Goal: Check status: Check status

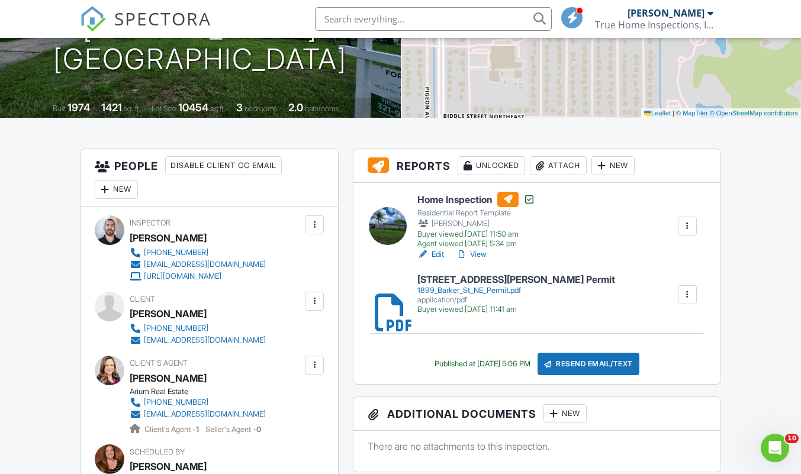
scroll to position [296, 0]
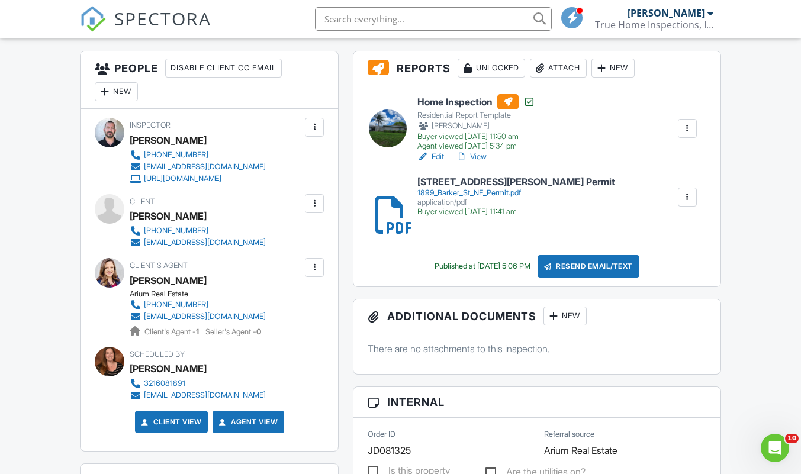
click at [473, 158] on link "View" at bounding box center [471, 157] width 31 height 12
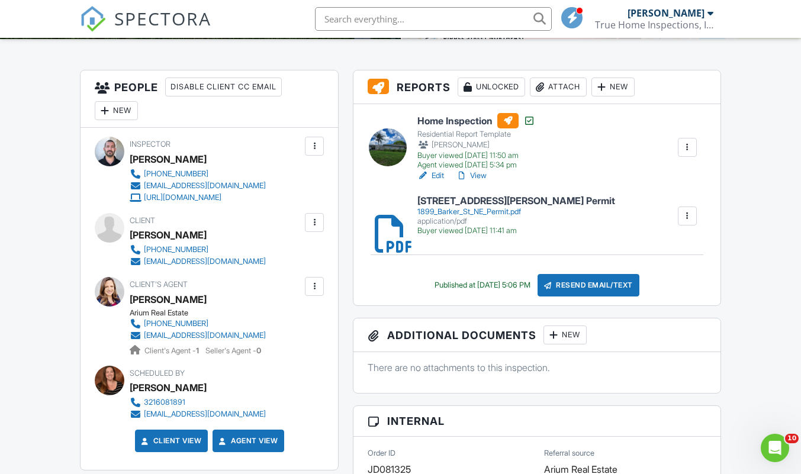
scroll to position [237, 0]
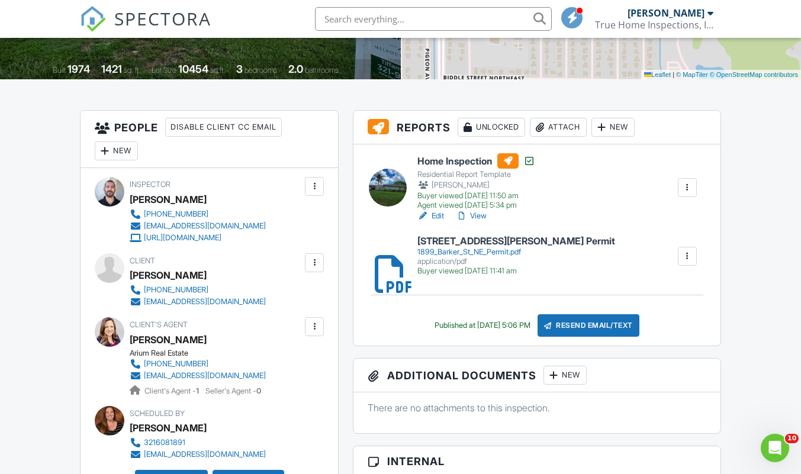
click at [480, 217] on link "View" at bounding box center [471, 216] width 31 height 12
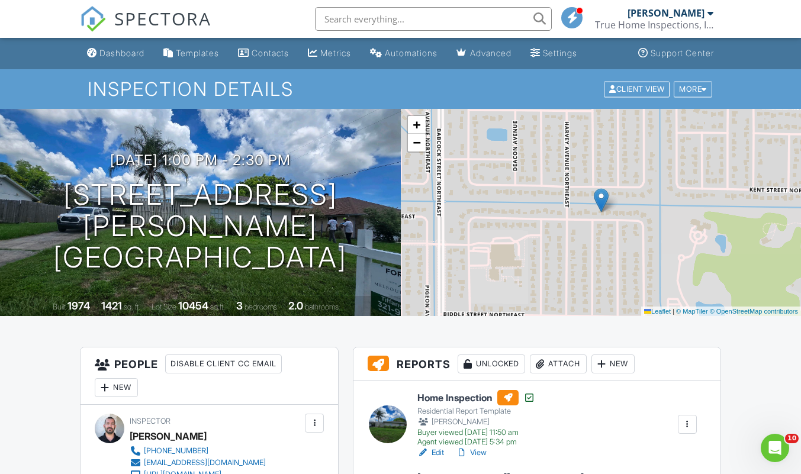
scroll to position [178, 0]
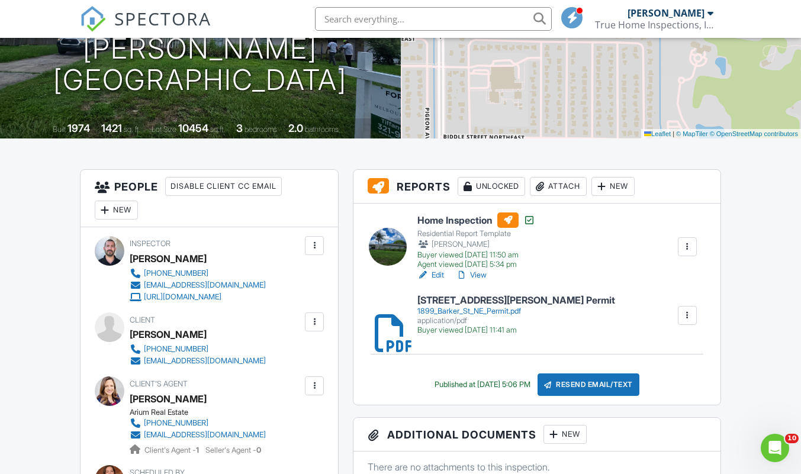
click at [483, 275] on link "View" at bounding box center [471, 275] width 31 height 12
